Goal: Task Accomplishment & Management: Use online tool/utility

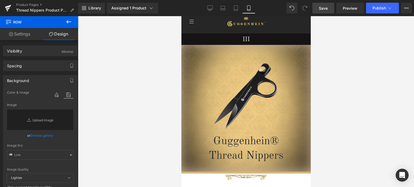
click at [323, 8] on span "Save" at bounding box center [323, 8] width 9 height 6
click at [326, 7] on span "Save" at bounding box center [323, 8] width 9 height 6
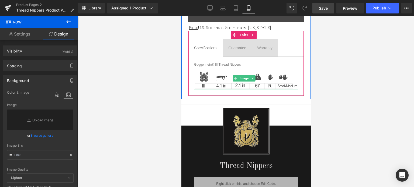
scroll to position [411, 0]
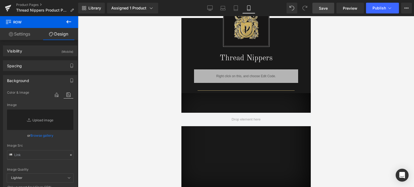
click at [324, 11] on span "Save" at bounding box center [323, 8] width 9 height 6
click at [324, 4] on link "Save" at bounding box center [323, 8] width 22 height 11
click at [324, 8] on span "Save" at bounding box center [323, 8] width 9 height 6
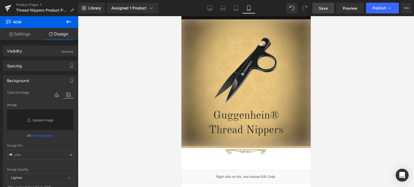
scroll to position [19, 0]
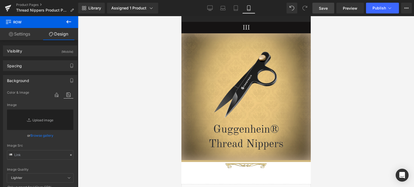
drag, startPoint x: 309, startPoint y: 89, endPoint x: 493, endPoint y: 51, distance: 188.6
click at [238, 41] on div "Image Guggenhein® Thread Nippers Heading Row" at bounding box center [245, 97] width 129 height 129
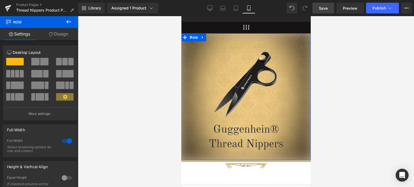
click at [65, 36] on link "Design" at bounding box center [58, 34] width 39 height 12
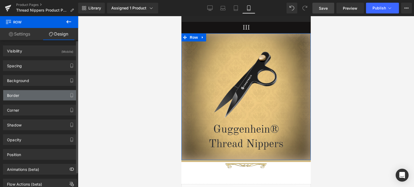
click at [33, 95] on div "Border" at bounding box center [40, 95] width 74 height 10
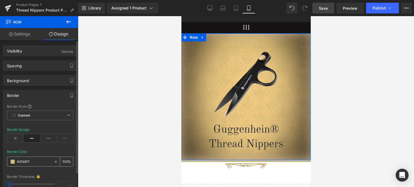
click at [12, 161] on span at bounding box center [13, 162] width 4 height 4
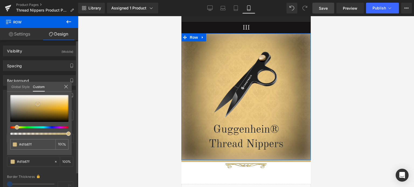
type input "#2c2a25"
type input "#262421"
type input "#201e1c"
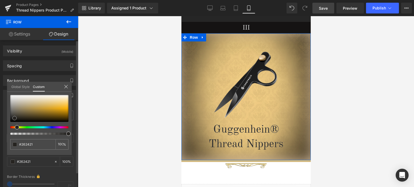
type input "#201e1c"
type input "#1e1c1a"
type input "#1b1917"
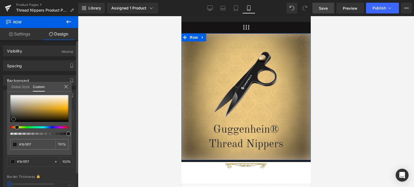
type input "#23201e"
type input "#282623"
type input "#2f2b27"
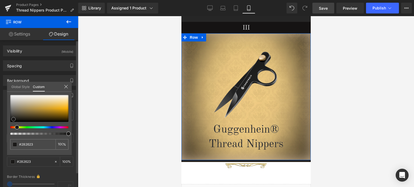
type input "#2f2b27"
type input "#312e2a"
type input "#322e29"
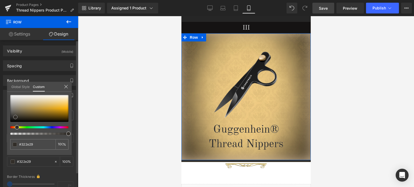
type input "#312e2a"
type input "#2d2b28"
type input "#2b2926"
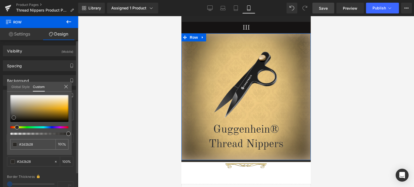
type input "#2b2926"
type input "#282623"
type input "#252421"
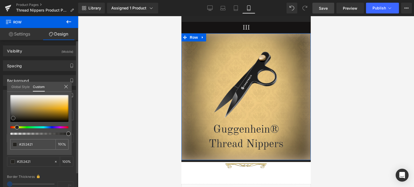
type input "#23221f"
type input "#201f1d"
type input "#1d1c1a"
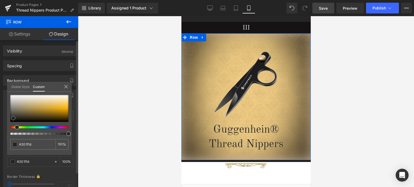
type input "#1d1c1a"
type input "#201f1d"
type input "#22211f"
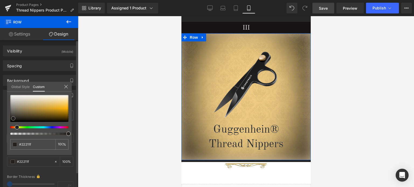
type input "#201f1d"
type input "#1f1e1d"
type input "#222120"
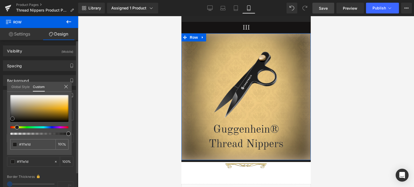
type input "#222120"
type input "#22211f"
type input "#252421"
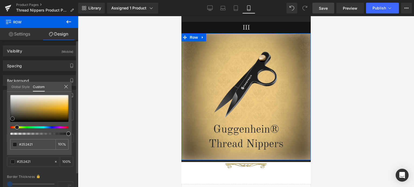
type input "#272624"
type input "#252422"
drag, startPoint x: 15, startPoint y: 118, endPoint x: 12, endPoint y: 118, distance: 2.7
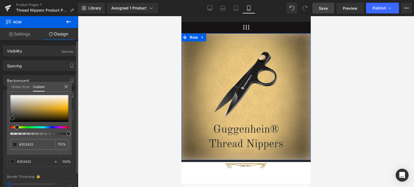
click at [12, 118] on div at bounding box center [39, 108] width 58 height 27
click at [323, 8] on span "Save" at bounding box center [323, 8] width 9 height 6
click at [325, 8] on span "Save" at bounding box center [323, 8] width 9 height 6
click at [67, 87] on icon at bounding box center [66, 87] width 4 height 4
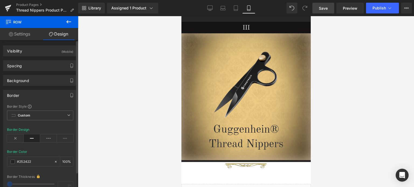
click at [322, 9] on span "Save" at bounding box center [323, 8] width 9 height 6
click at [322, 7] on span "Save" at bounding box center [323, 8] width 9 height 6
click at [326, 9] on span "Save" at bounding box center [323, 8] width 9 height 6
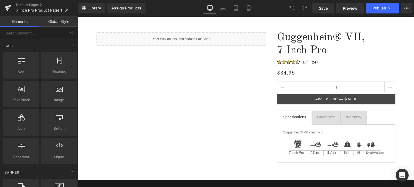
scroll to position [54, 0]
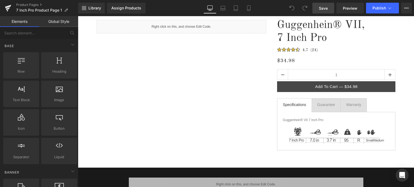
click at [328, 8] on link "Save" at bounding box center [323, 8] width 22 height 11
